Goal: Navigation & Orientation: Find specific page/section

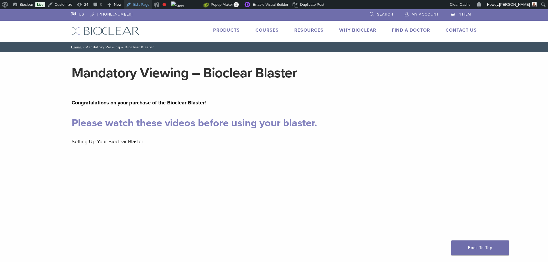
click at [136, 4] on link "Edit Page" at bounding box center [138, 4] width 28 height 9
click at [138, 4] on link "Edit Page" at bounding box center [138, 4] width 28 height 9
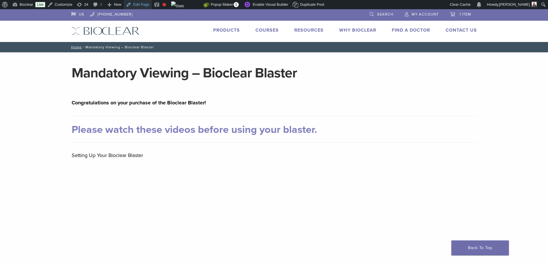
click at [133, 5] on link "Edit Page" at bounding box center [138, 4] width 28 height 9
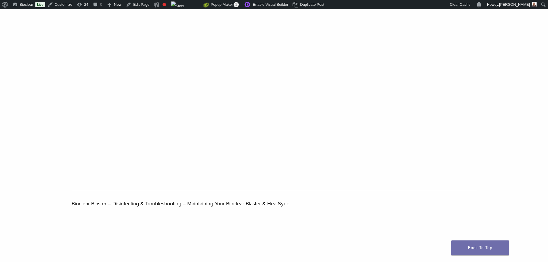
scroll to position [201, 0]
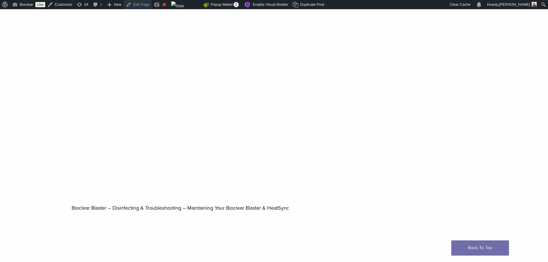
click at [141, 5] on link "Edit Page" at bounding box center [138, 4] width 28 height 9
